Goal: Task Accomplishment & Management: Use online tool/utility

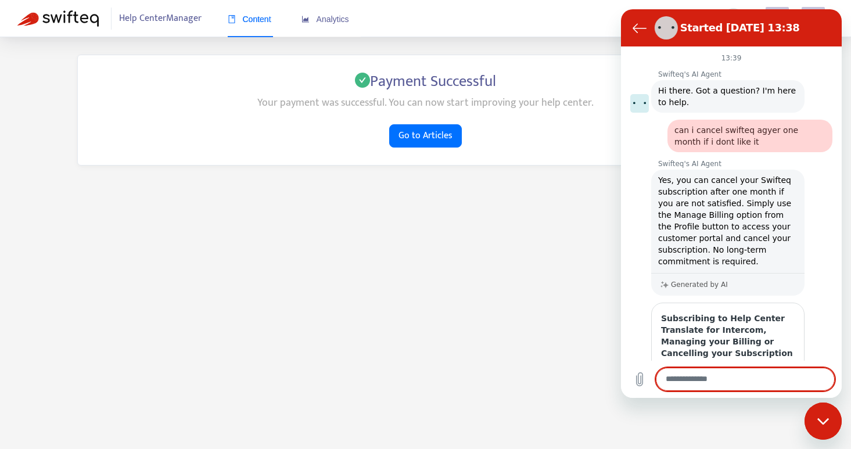
scroll to position [156, 0]
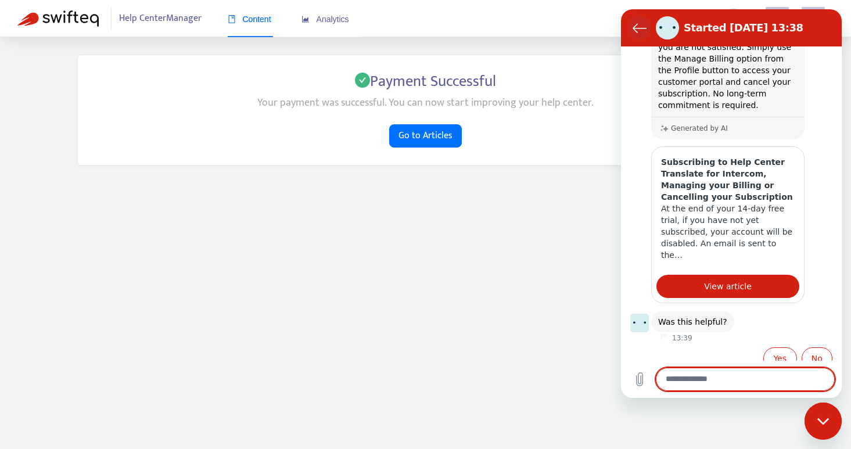
click at [632, 27] on button "Back to the conversation list" at bounding box center [639, 27] width 23 height 23
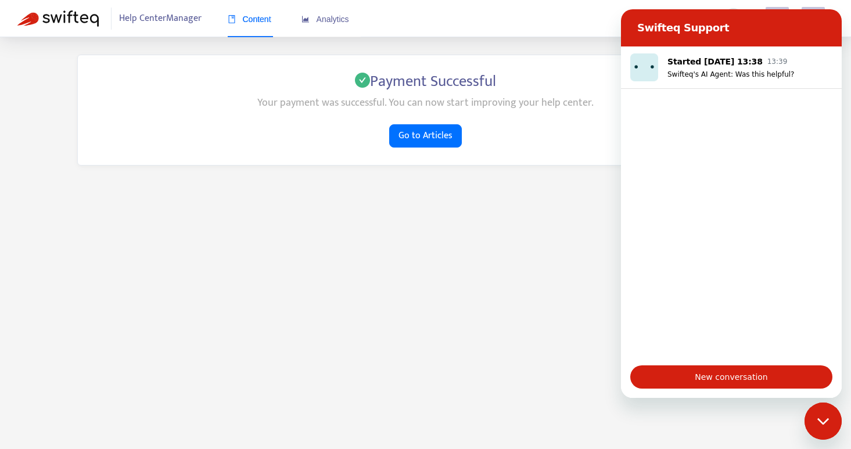
click at [499, 239] on main "Payment Successful Your payment was successful. You can now start improving you…" at bounding box center [425, 261] width 851 height 449
click at [424, 133] on span "Go to Articles" at bounding box center [426, 135] width 54 height 15
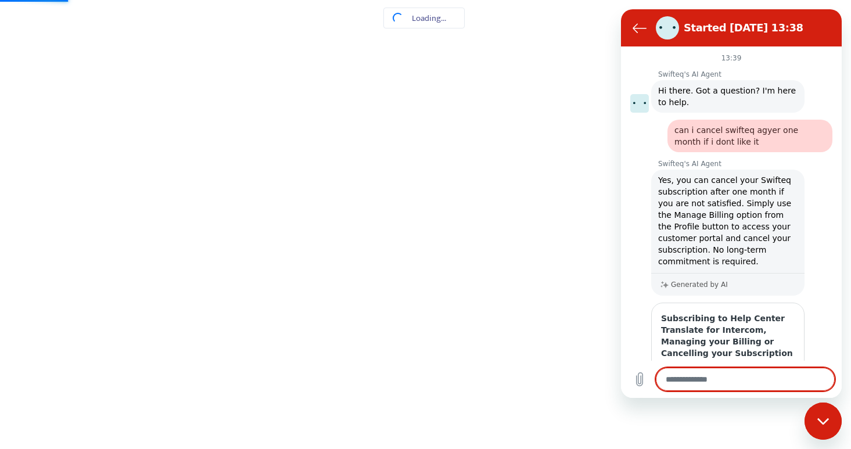
scroll to position [156, 0]
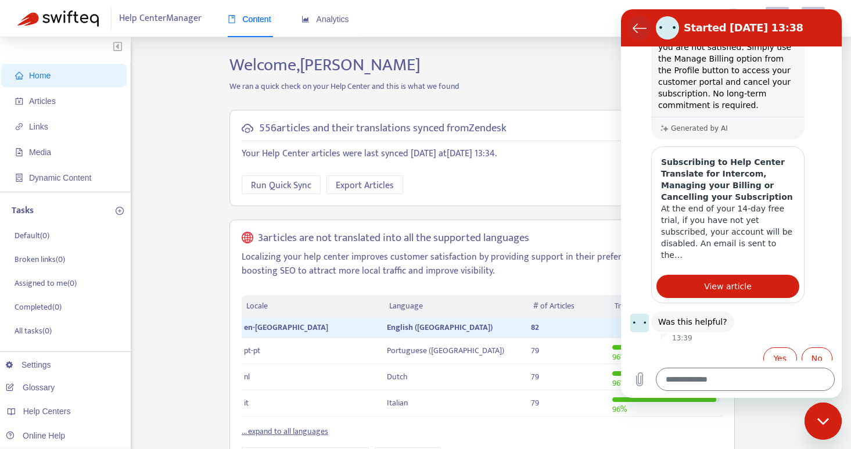
click at [635, 30] on icon "Back to the conversation list" at bounding box center [640, 28] width 13 height 9
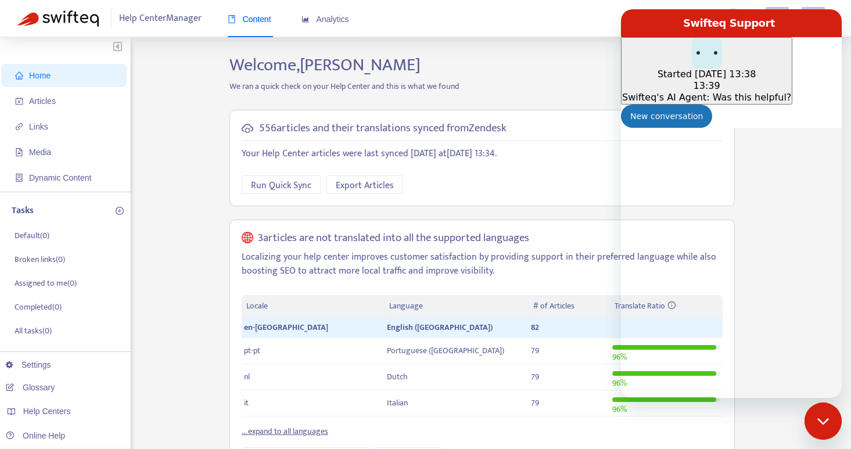
click at [823, 421] on icon "Close messaging window" at bounding box center [824, 422] width 12 height 8
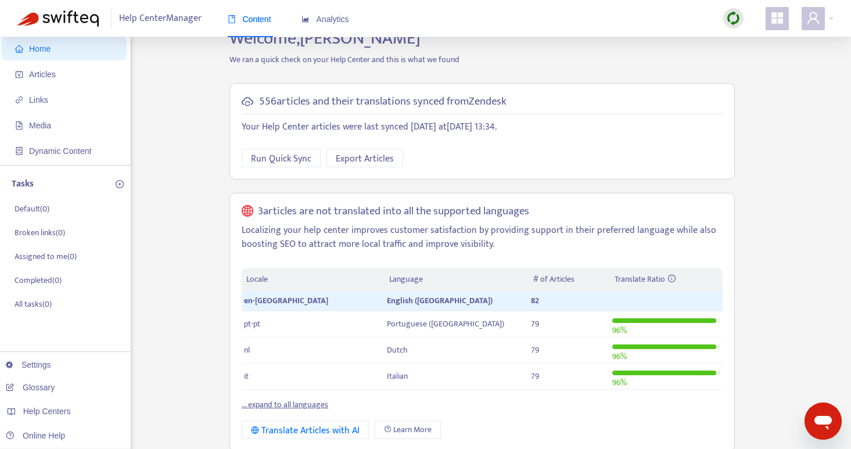
scroll to position [0, 0]
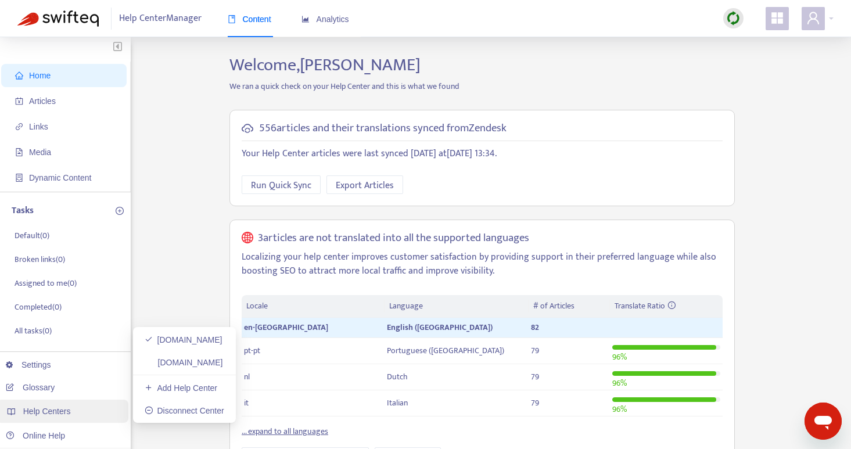
click at [52, 409] on span "Help Centers" at bounding box center [47, 411] width 48 height 9
click at [159, 337] on link "simlocal.zendesk.com" at bounding box center [184, 339] width 78 height 9
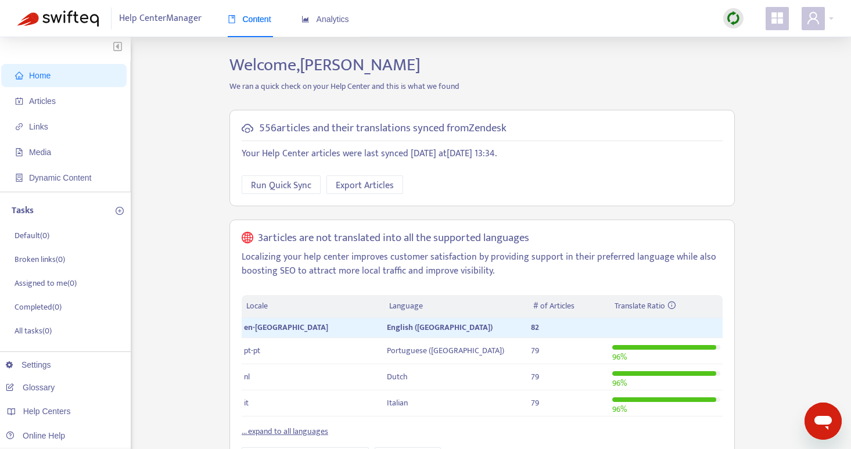
click at [156, 20] on span "Help Center Manager" at bounding box center [160, 19] width 83 height 22
click at [368, 188] on span "Export Articles" at bounding box center [365, 185] width 58 height 15
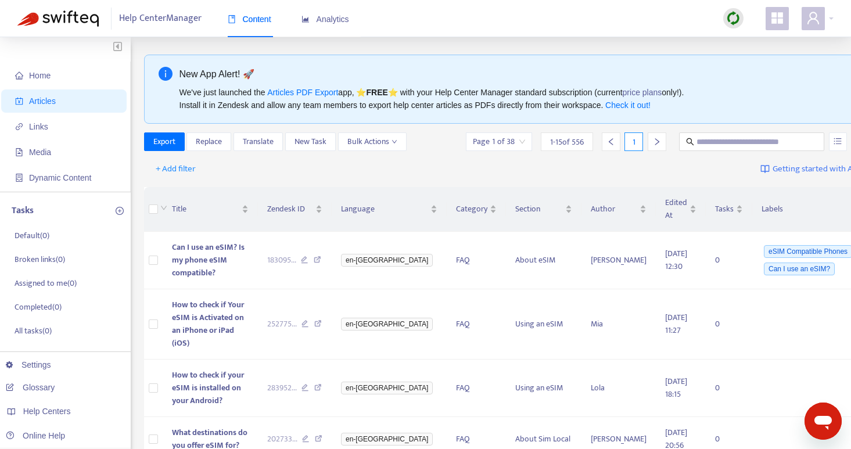
click at [368, 162] on div "+ Add filter Getting started with Articles" at bounding box center [510, 169] width 732 height 27
click at [391, 139] on span "Bulk Actions" at bounding box center [373, 141] width 50 height 13
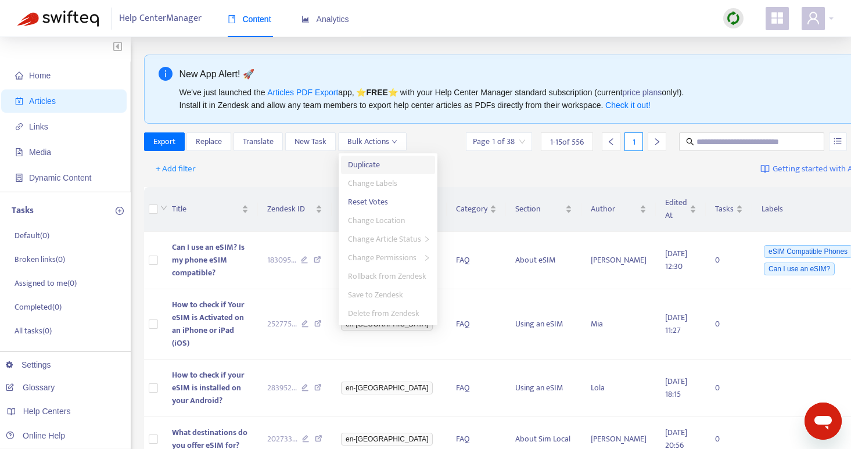
click at [384, 167] on span "Duplicate" at bounding box center [388, 165] width 80 height 13
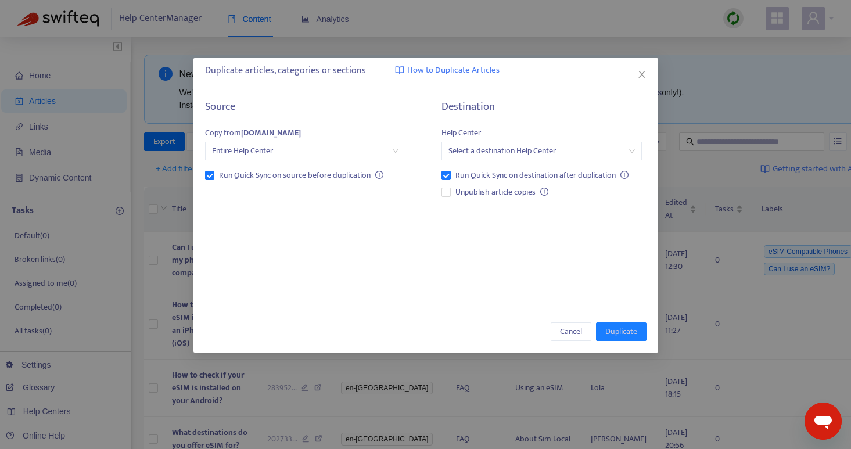
click at [316, 151] on span "Entire Help Center" at bounding box center [305, 150] width 187 height 17
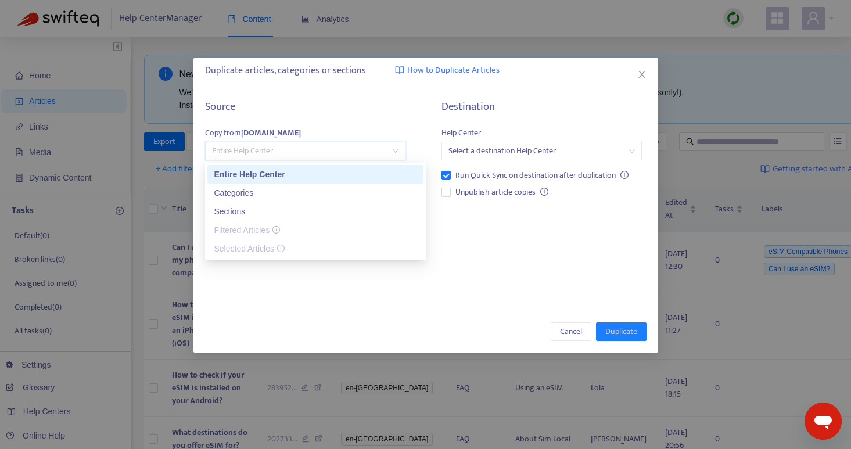
click at [316, 151] on span "Entire Help Center" at bounding box center [305, 150] width 187 height 17
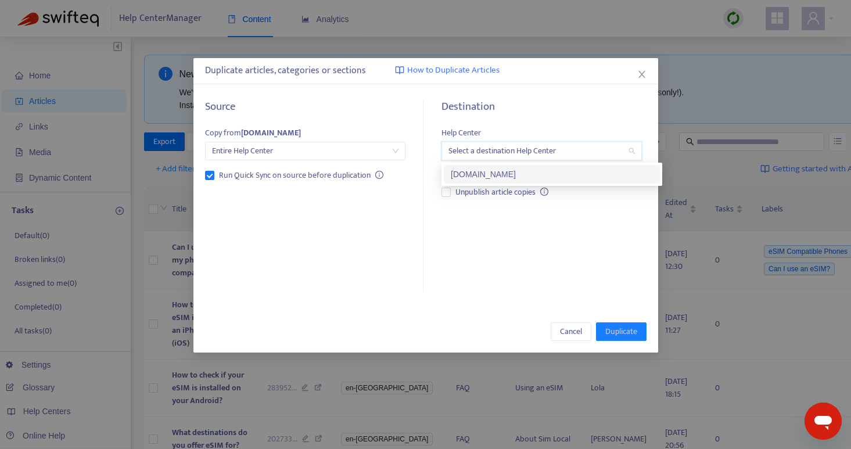
click at [482, 151] on input "search" at bounding box center [542, 150] width 187 height 17
click at [485, 175] on div "tescoesim.zendesk.com" at bounding box center [552, 174] width 202 height 13
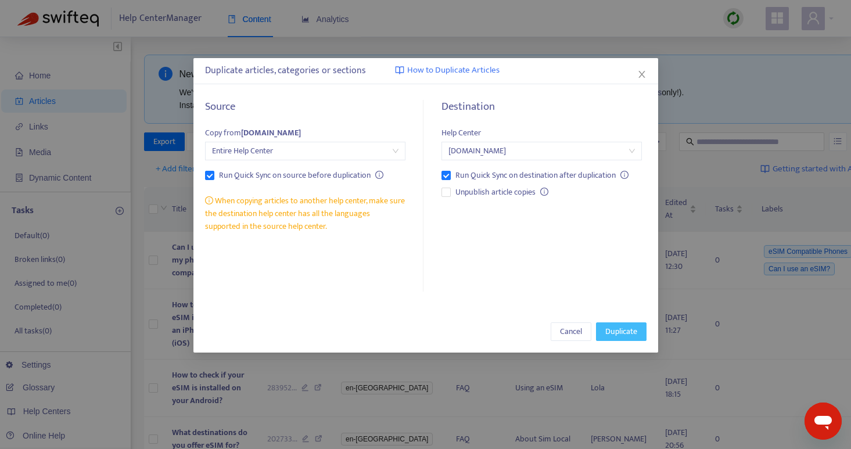
click at [612, 336] on span "Duplicate" at bounding box center [622, 331] width 32 height 13
